Goal: Complete application form: Complete application form

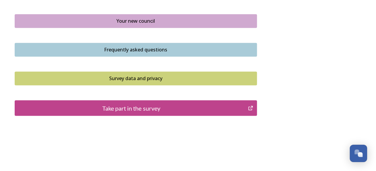
scroll to position [471, 0]
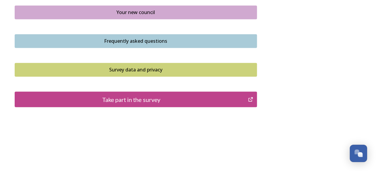
click at [122, 97] on div "Take part in the survey" at bounding box center [131, 99] width 227 height 9
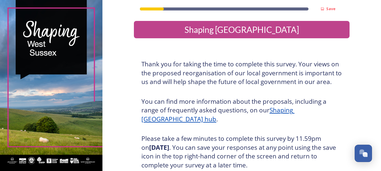
scroll to position [116, 0]
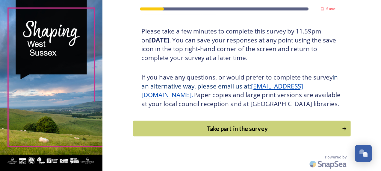
click at [220, 127] on div "Take part in the survey" at bounding box center [237, 128] width 202 height 9
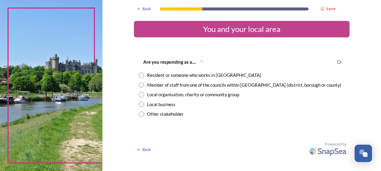
click at [187, 87] on div "Member of staff from one of the councils within West Sussex (district, borough …" at bounding box center [244, 85] width 194 height 7
radio input "true"
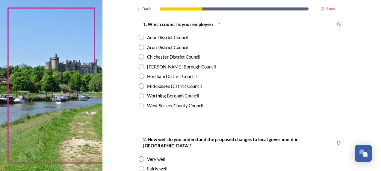
scroll to position [126, 0]
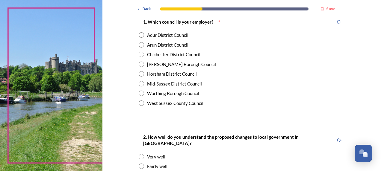
click at [167, 44] on div "Arun District Council" at bounding box center [167, 45] width 41 height 7
radio input "true"
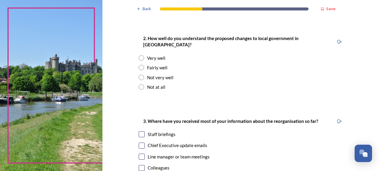
scroll to position [228, 0]
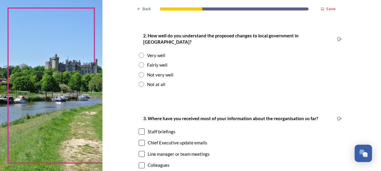
click at [160, 62] on div "Fairly well" at bounding box center [157, 65] width 20 height 7
radio input "true"
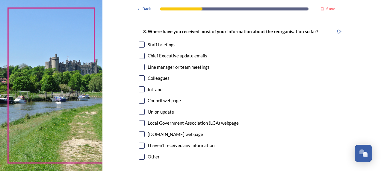
scroll to position [316, 0]
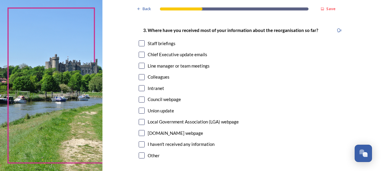
click at [189, 51] on div "Chief Executive update emails" at bounding box center [178, 54] width 60 height 7
checkbox input "true"
click at [140, 40] on input "checkbox" at bounding box center [142, 43] width 6 height 6
checkbox input "true"
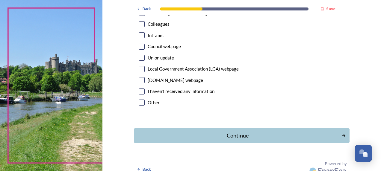
click at [227, 131] on button "Continue" at bounding box center [242, 135] width 216 height 15
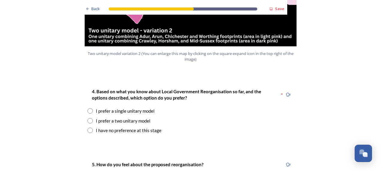
scroll to position [752, 0]
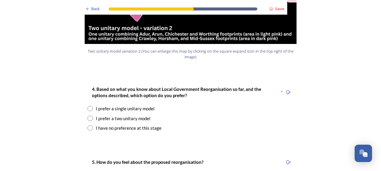
click at [137, 115] on div "I prefer a two unitary model" at bounding box center [123, 118] width 55 height 7
radio input "true"
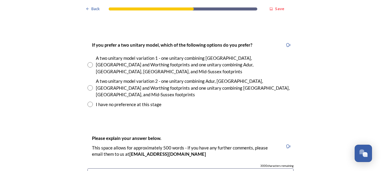
scroll to position [877, 0]
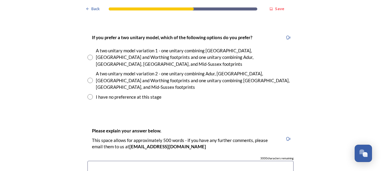
click at [220, 70] on div "A two unitary model variation 2 - one unitary combining Adur, Arun, Chichester …" at bounding box center [195, 80] width 198 height 20
radio input "true"
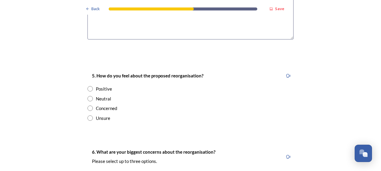
scroll to position [1071, 0]
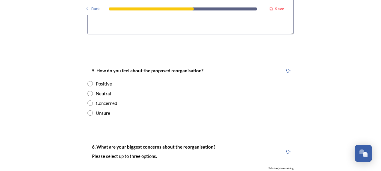
click at [99, 90] on div "Neutral" at bounding box center [103, 93] width 15 height 7
radio input "true"
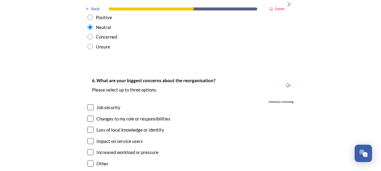
scroll to position [1142, 0]
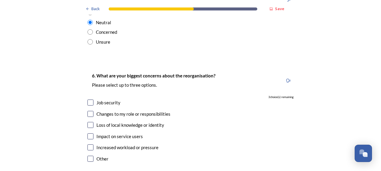
click at [114, 144] on div "Increased workload or pressure" at bounding box center [127, 147] width 62 height 7
checkbox input "true"
click at [99, 133] on div "Impact on service users" at bounding box center [119, 136] width 46 height 7
checkbox input "true"
click at [87, 122] on input "checkbox" at bounding box center [90, 125] width 6 height 6
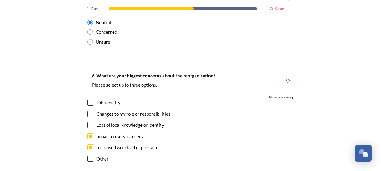
checkbox input "true"
click at [88, 111] on input "checkbox" at bounding box center [90, 114] width 6 height 6
checkbox input "false"
click at [87, 122] on input "checkbox" at bounding box center [90, 125] width 6 height 6
checkbox input "false"
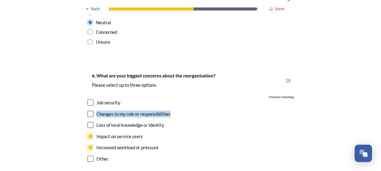
drag, startPoint x: 89, startPoint y: 86, endPoint x: 87, endPoint y: 82, distance: 4.8
click at [87, 82] on div "6. What are your biggest concerns about the reorganisation? Please select up to…" at bounding box center [191, 118] width 216 height 104
click at [87, 111] on input "checkbox" at bounding box center [90, 114] width 6 height 6
checkbox input "true"
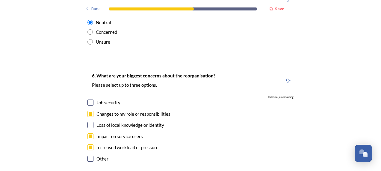
click at [89, 134] on input "checkbox" at bounding box center [90, 137] width 6 height 6
checkbox input "false"
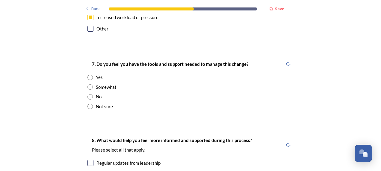
scroll to position [1278, 0]
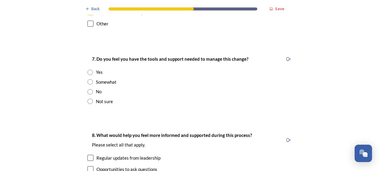
click at [97, 88] on div "No" at bounding box center [99, 91] width 6 height 7
radio input "true"
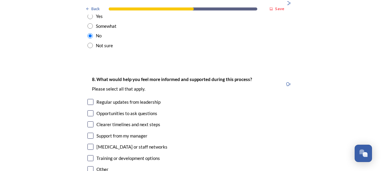
scroll to position [1354, 0]
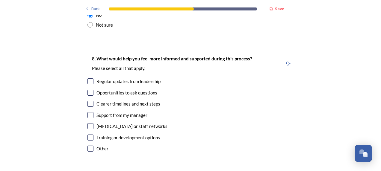
click at [87, 101] on input "checkbox" at bounding box center [90, 104] width 6 height 6
checkbox input "true"
click at [89, 112] on input "checkbox" at bounding box center [90, 115] width 6 height 6
checkbox input "true"
click at [89, 123] on input "checkbox" at bounding box center [90, 126] width 6 height 6
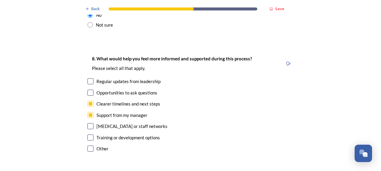
checkbox input "true"
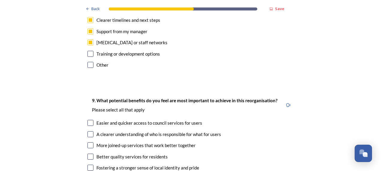
scroll to position [1446, 0]
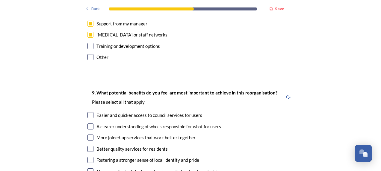
click at [89, 43] on input "checkbox" at bounding box center [90, 46] width 6 height 6
checkbox input "true"
click at [88, 135] on input "checkbox" at bounding box center [90, 138] width 6 height 6
checkbox input "true"
click at [88, 124] on input "checkbox" at bounding box center [90, 127] width 6 height 6
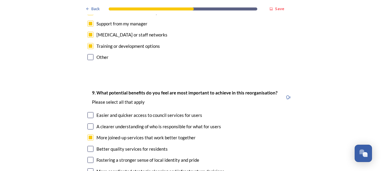
checkbox input "true"
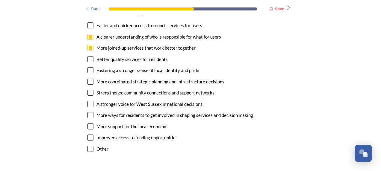
click at [88, 90] on input "checkbox" at bounding box center [90, 93] width 6 height 6
checkbox input "true"
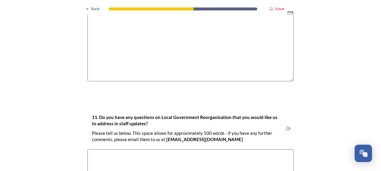
scroll to position [1839, 0]
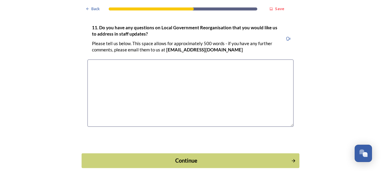
click at [164, 157] on div "Continue" at bounding box center [186, 161] width 203 height 8
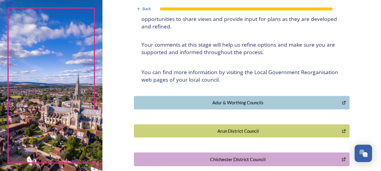
scroll to position [0, 0]
